Goal: Task Accomplishment & Management: Complete application form

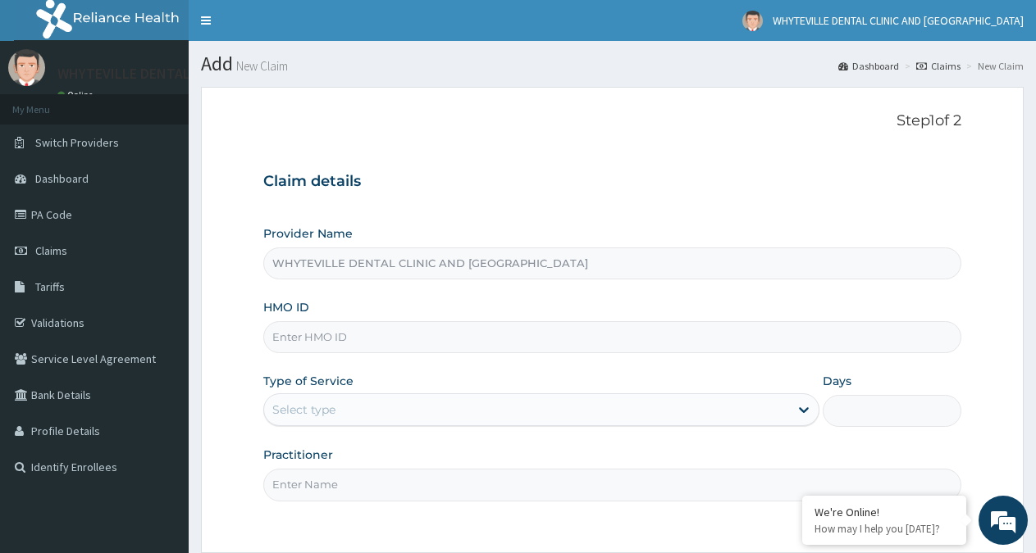
click at [489, 342] on input "HMO ID" at bounding box center [612, 337] width 698 height 32
type input "DBN/10090/A"
click at [390, 411] on div "Select type" at bounding box center [526, 410] width 524 height 26
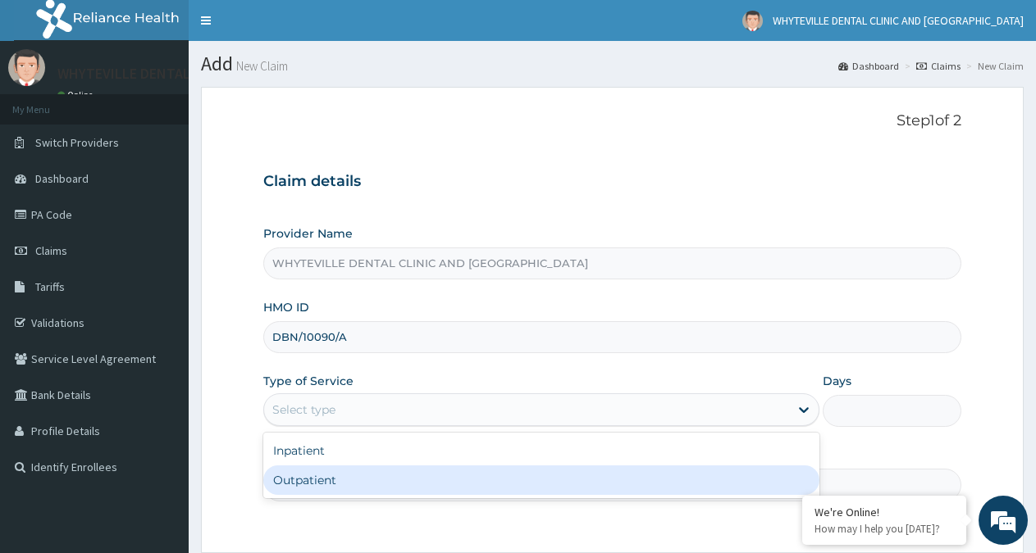
click at [358, 482] on div "Outpatient" at bounding box center [540, 481] width 555 height 30
type input "1"
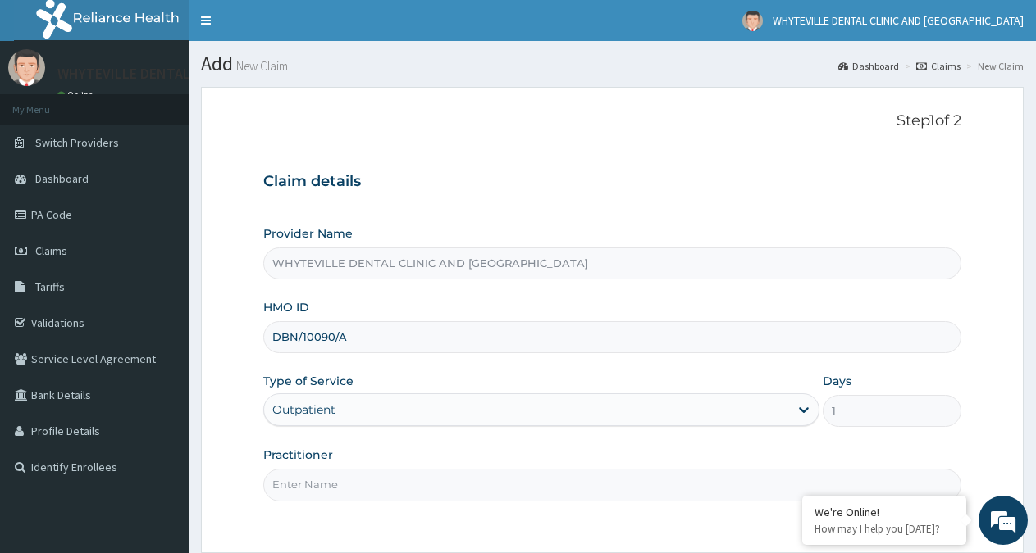
click at [402, 494] on input "Practitioner" at bounding box center [612, 485] width 698 height 32
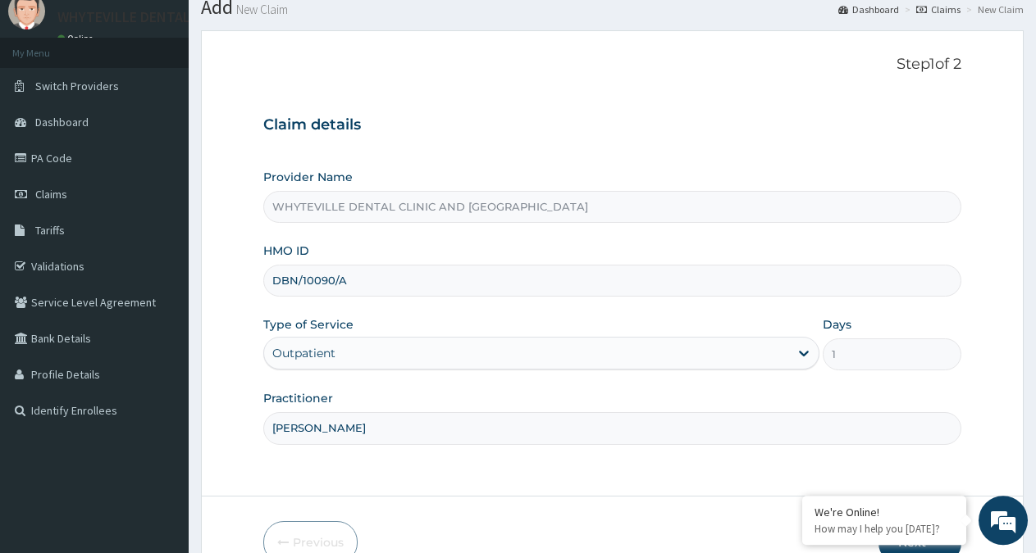
scroll to position [147, 0]
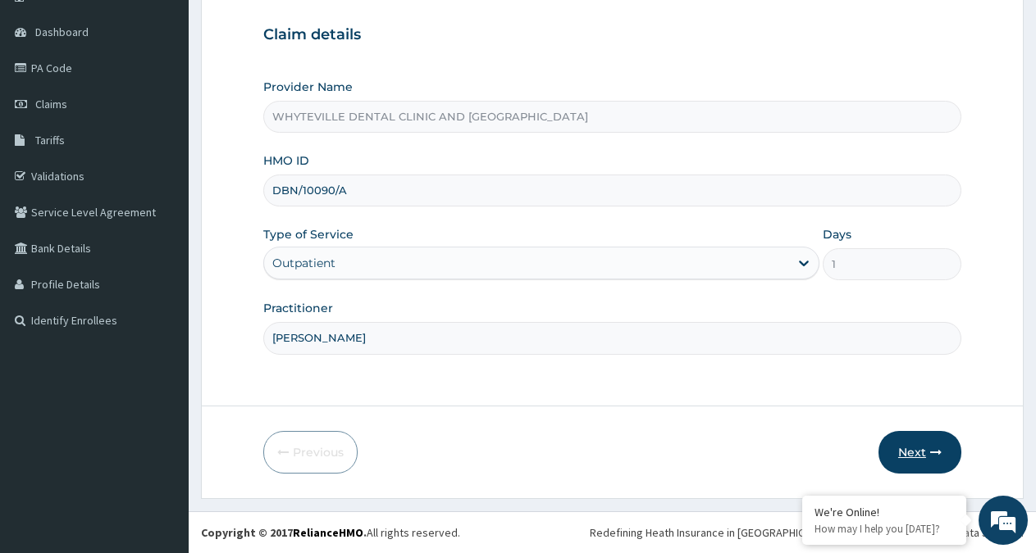
type input "[PERSON_NAME]"
click at [928, 450] on button "Next" at bounding box center [919, 452] width 83 height 43
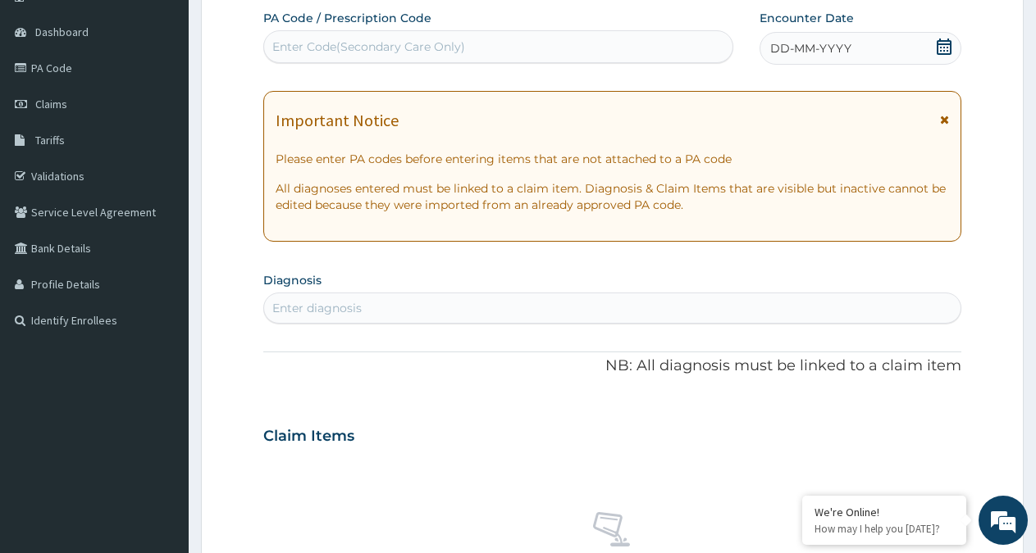
click at [550, 43] on div "Enter Code(Secondary Care Only)" at bounding box center [498, 47] width 468 height 26
type input "PA/44267F"
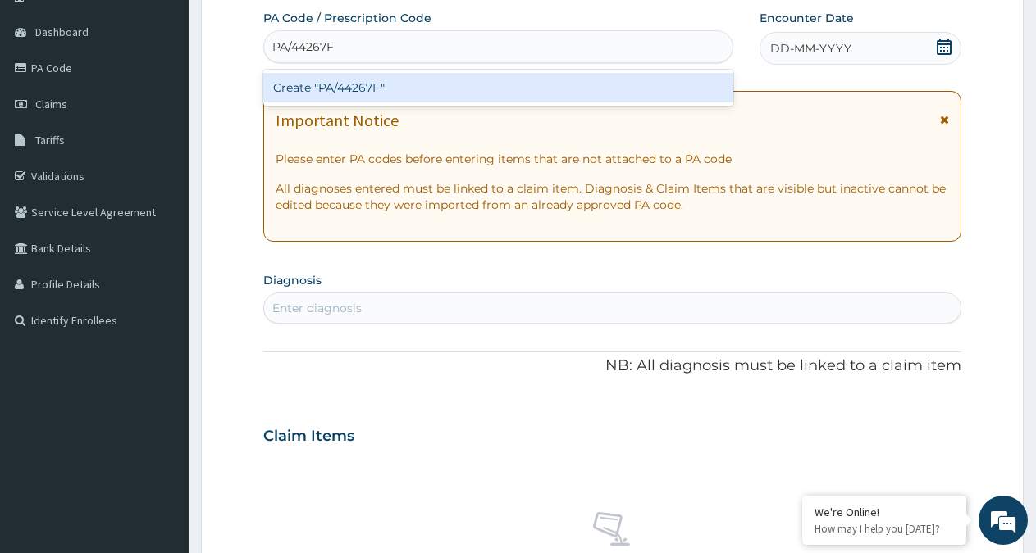
click at [588, 89] on div "Create "PA/44267F"" at bounding box center [498, 88] width 470 height 30
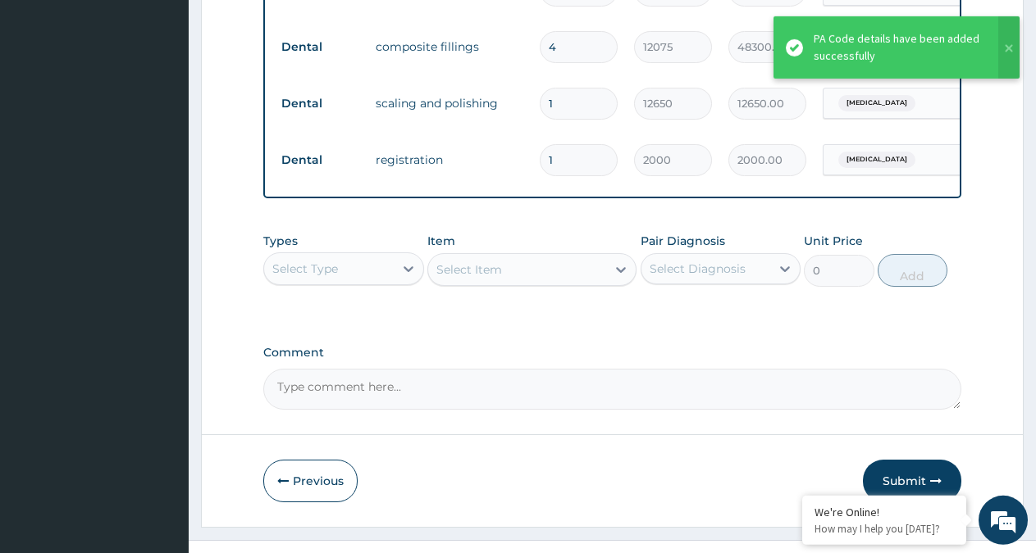
scroll to position [735, 0]
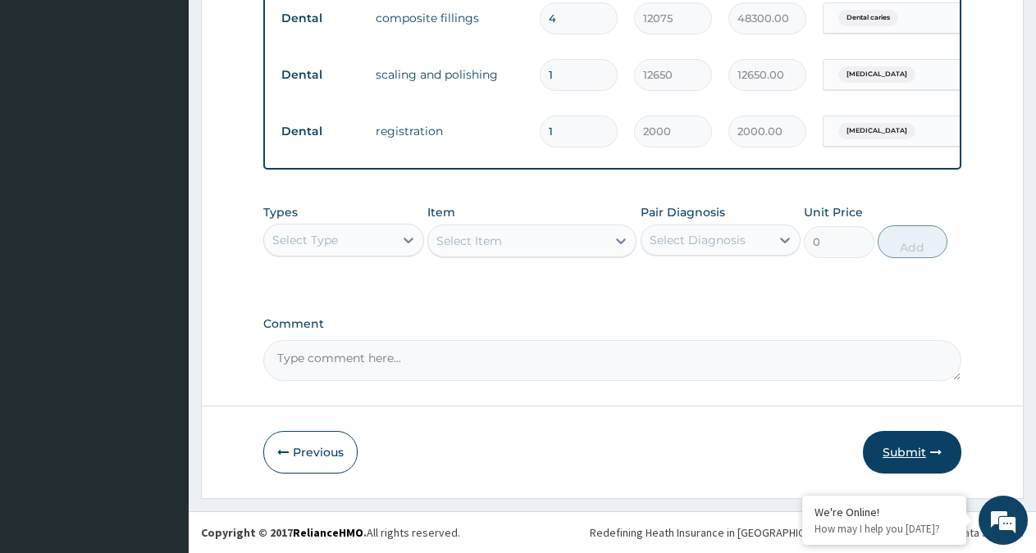
click at [900, 450] on button "Submit" at bounding box center [912, 452] width 98 height 43
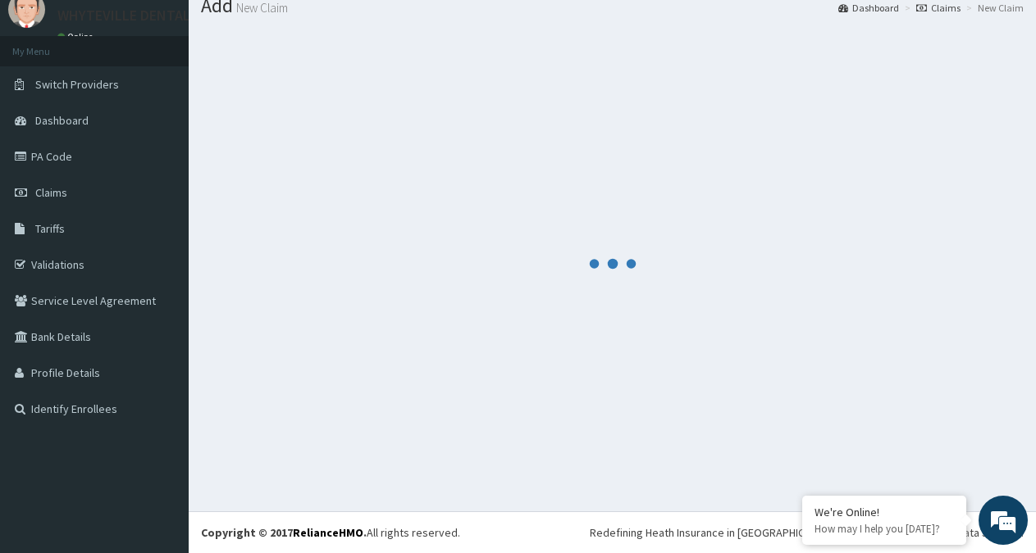
scroll to position [58, 0]
